Goal: Task Accomplishment & Management: Manage account settings

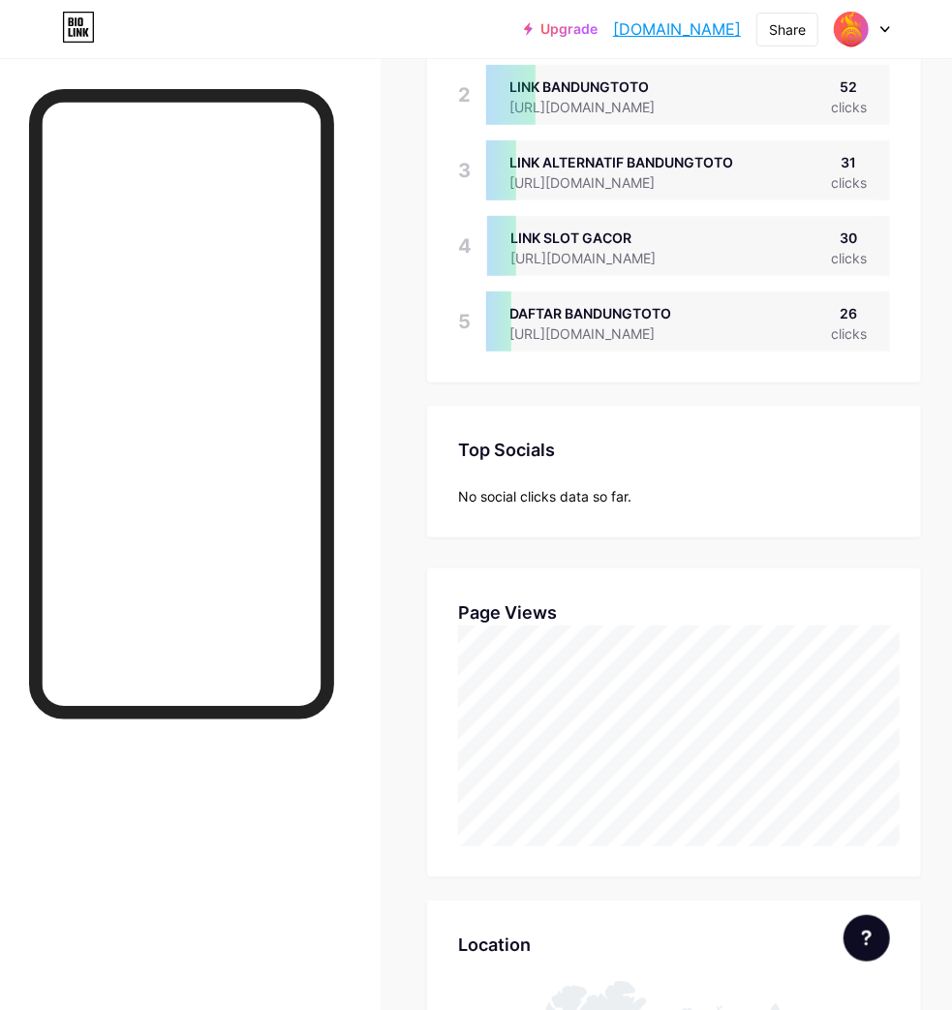
scroll to position [645, 0]
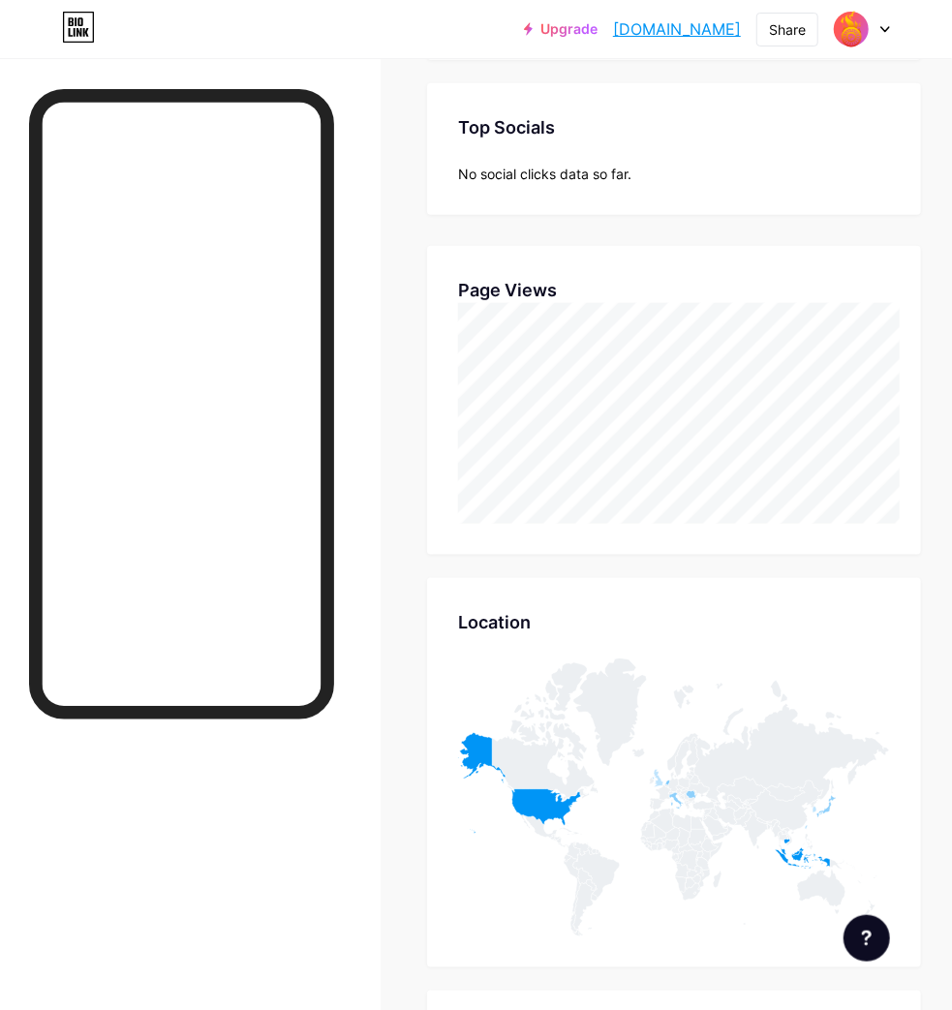
click at [921, 307] on div "Page Views Page Views" at bounding box center [674, 400] width 494 height 309
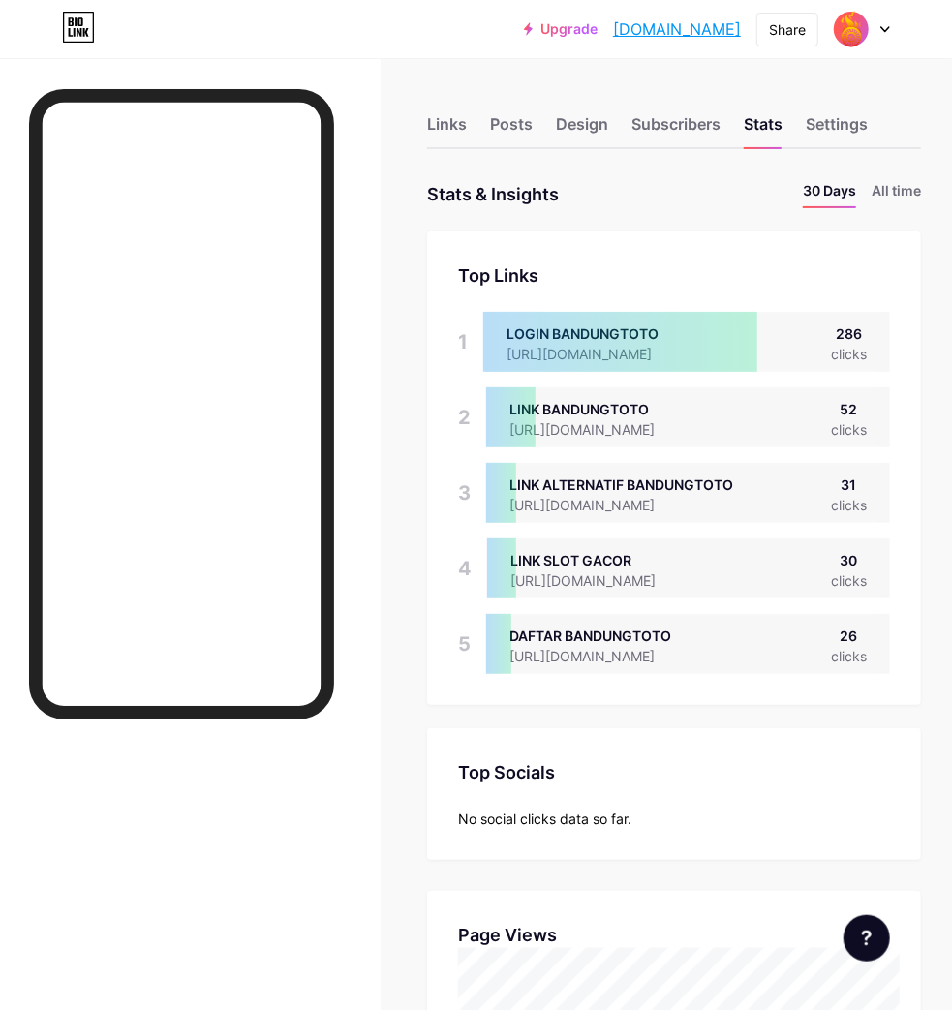
click at [634, 358] on div at bounding box center [620, 342] width 274 height 60
click at [452, 130] on div "Links" at bounding box center [447, 129] width 40 height 35
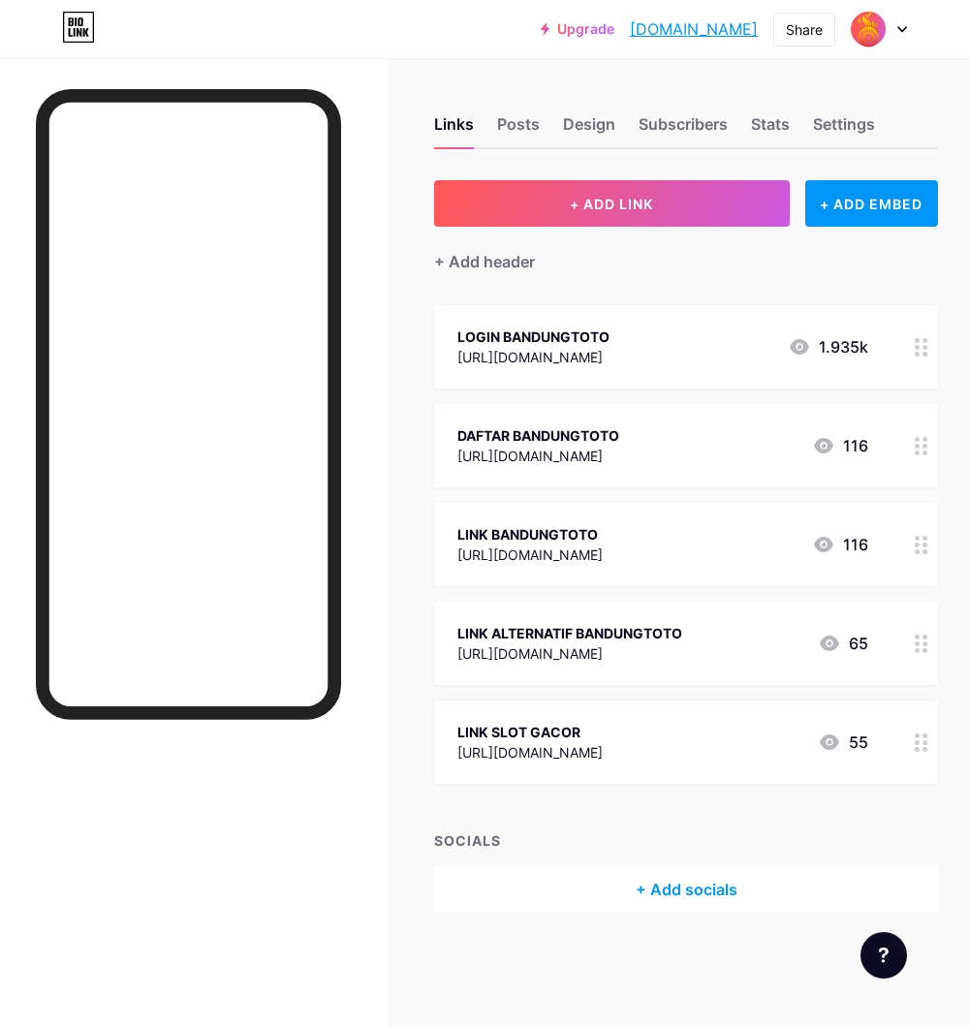
click at [609, 349] on div "[URL][DOMAIN_NAME]" at bounding box center [533, 357] width 152 height 20
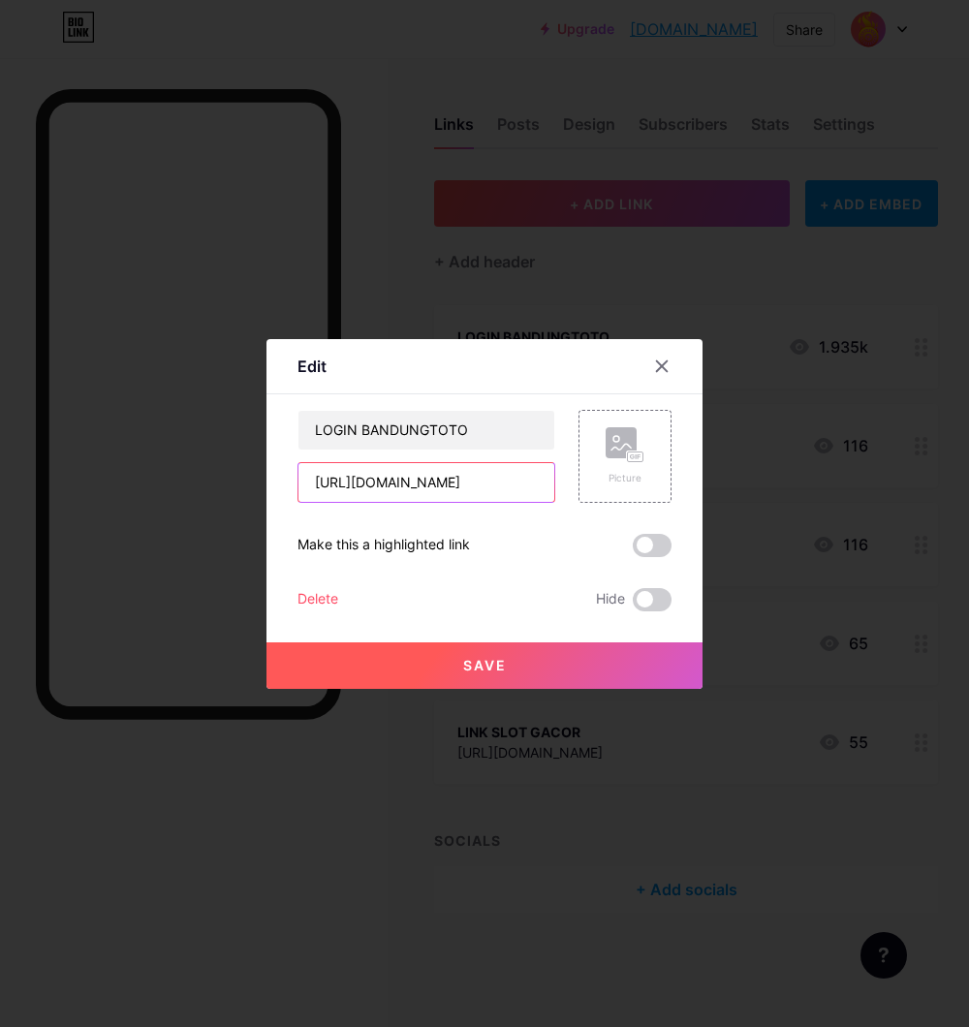
click at [513, 482] on input "[URL][DOMAIN_NAME]" at bounding box center [426, 482] width 256 height 39
click at [655, 369] on icon at bounding box center [662, 366] width 16 height 16
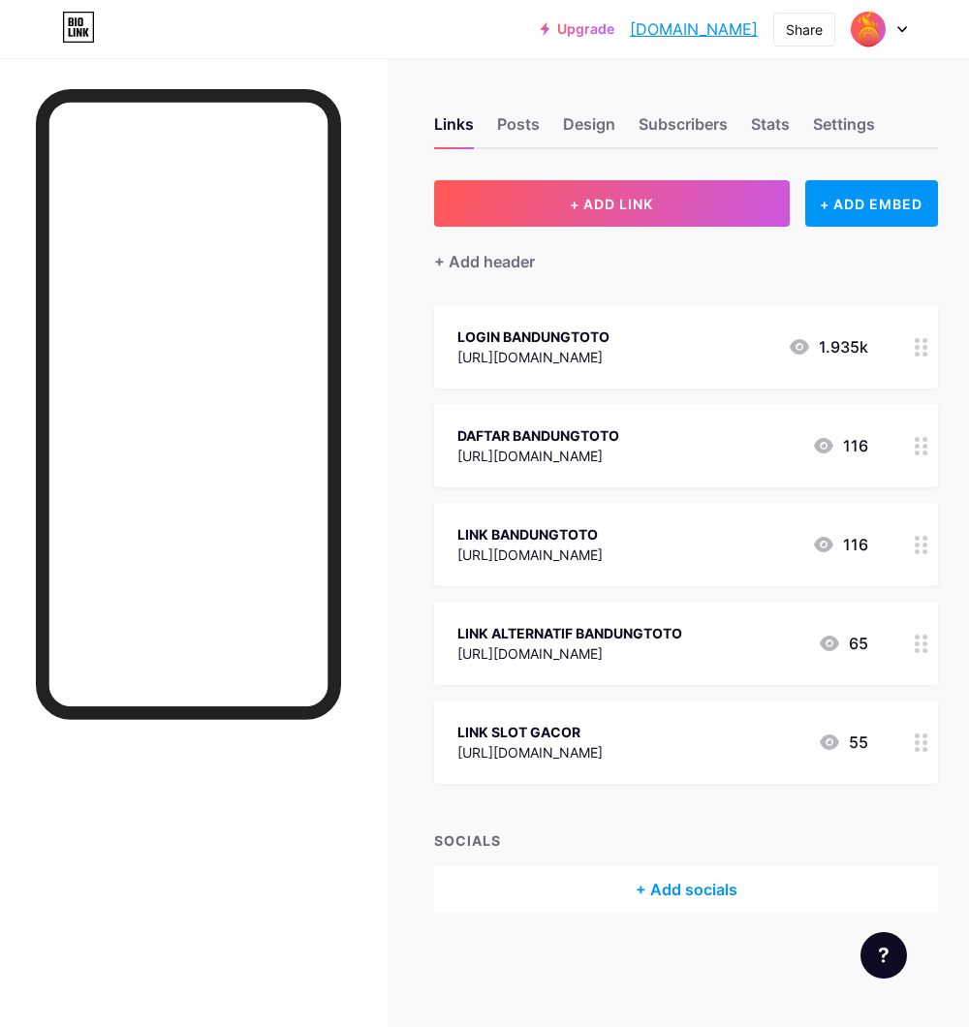
click at [928, 99] on div "Links Posts Design Subscribers Stats Settings" at bounding box center [686, 115] width 504 height 68
click at [898, 95] on div "Links Posts Design Subscribers Stats Settings" at bounding box center [686, 115] width 504 height 68
